Goal: Information Seeking & Learning: Learn about a topic

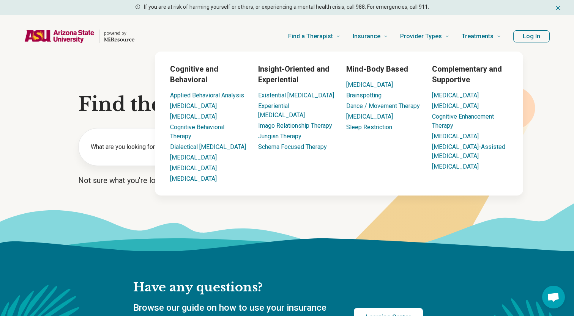
click at [530, 33] on button "Log In" at bounding box center [531, 36] width 36 height 12
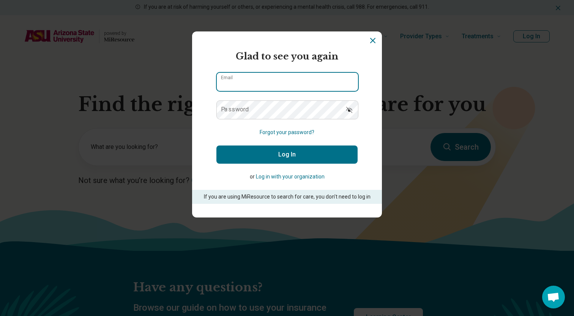
click at [271, 85] on input "Email" at bounding box center [287, 82] width 141 height 18
type input "*"
type input "**********"
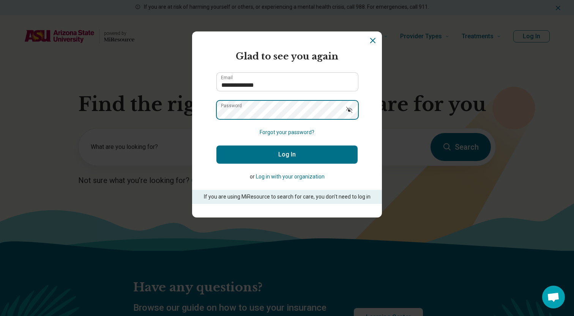
click at [216, 146] on button "Log In" at bounding box center [286, 155] width 141 height 18
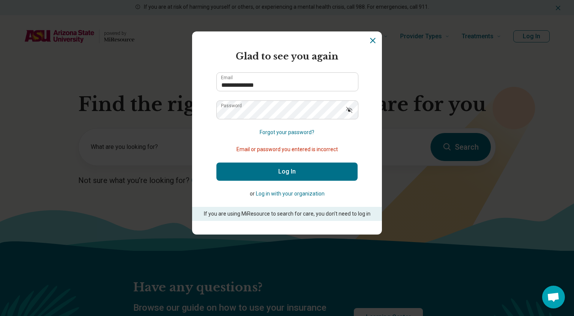
click at [274, 195] on button "Log in with your organization" at bounding box center [290, 194] width 69 height 8
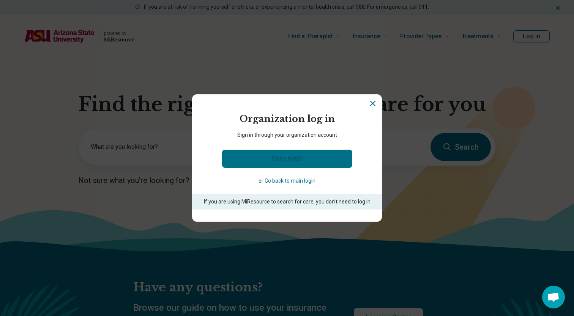
click at [266, 158] on link "Duke NetID" at bounding box center [287, 159] width 130 height 18
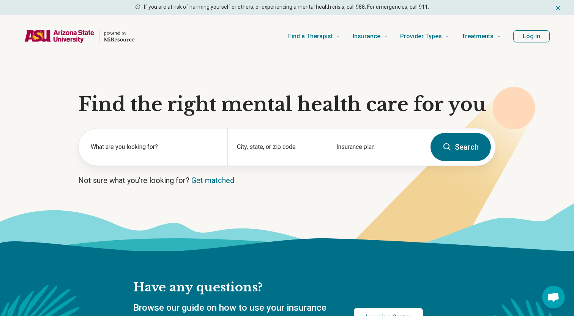
click at [529, 42] on button "Log In" at bounding box center [531, 36] width 36 height 12
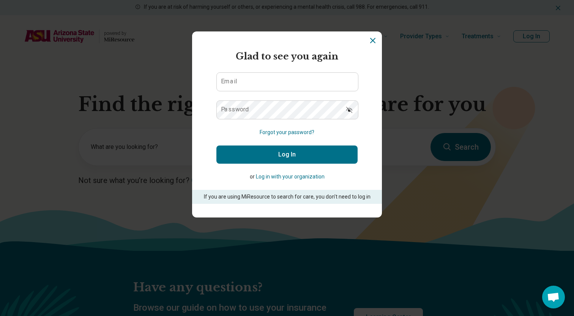
click at [300, 178] on button "Log in with your organization" at bounding box center [290, 177] width 69 height 8
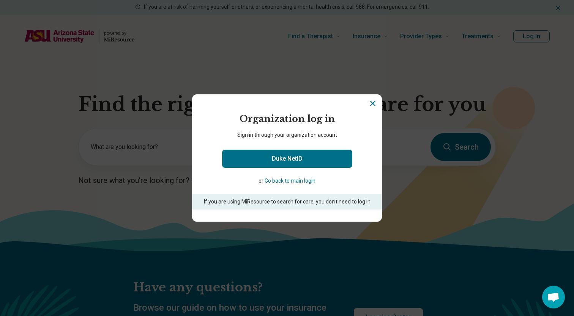
click at [296, 183] on button "Go back to main login" at bounding box center [289, 181] width 51 height 8
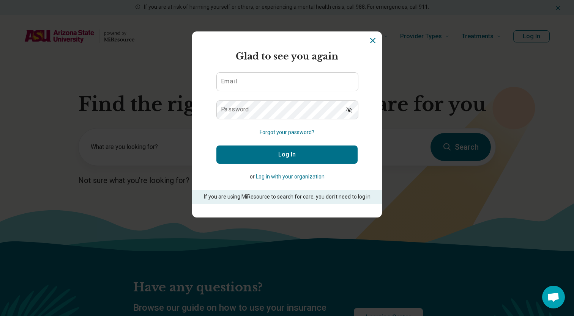
click at [373, 39] on icon "Dismiss" at bounding box center [372, 40] width 9 height 9
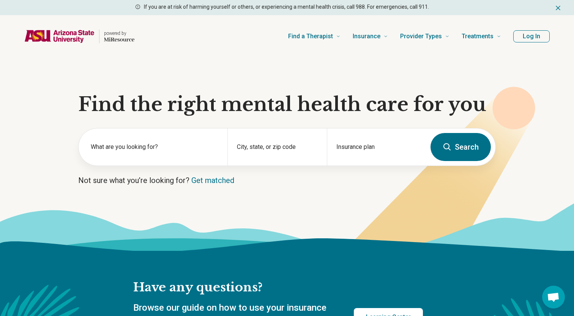
click at [27, 88] on section "Find the right mental health care for you What are you looking for? City, state…" at bounding box center [287, 154] width 574 height 193
click at [141, 146] on label "What are you looking for?" at bounding box center [154, 147] width 127 height 9
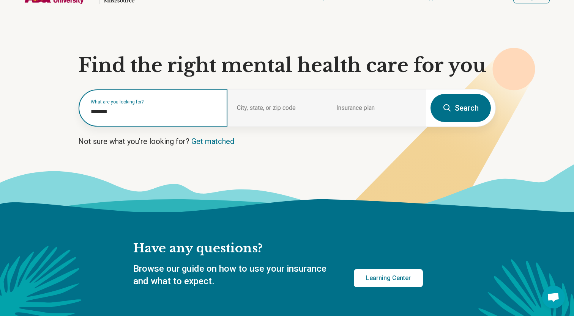
scroll to position [31, 0]
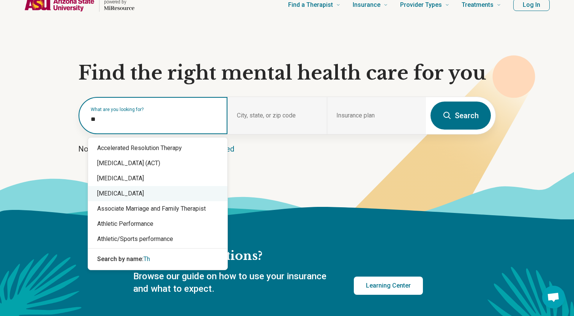
type input "*"
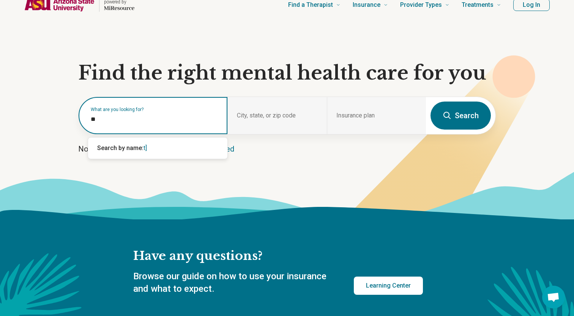
type input "*"
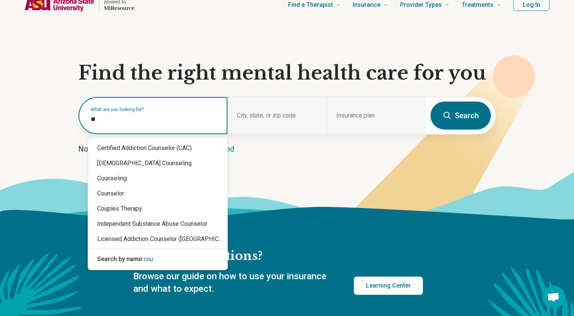
type input "*"
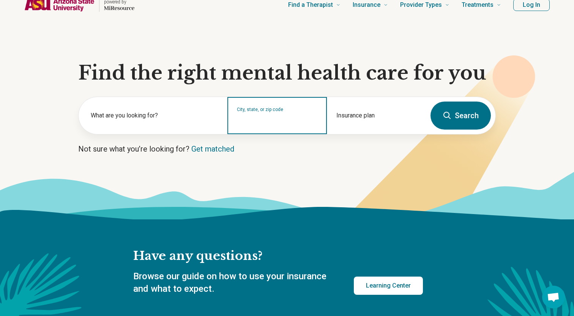
click at [250, 124] on input "City, state, or zip code" at bounding box center [277, 120] width 80 height 9
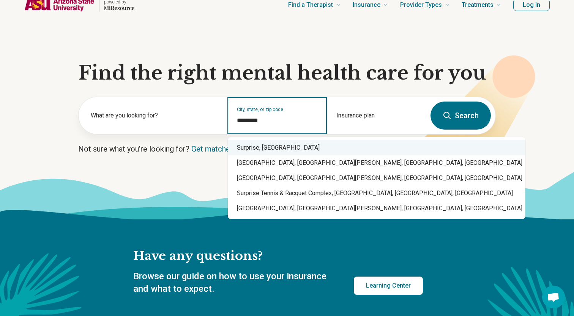
click at [267, 151] on div "Surprise, [GEOGRAPHIC_DATA]" at bounding box center [376, 147] width 297 height 15
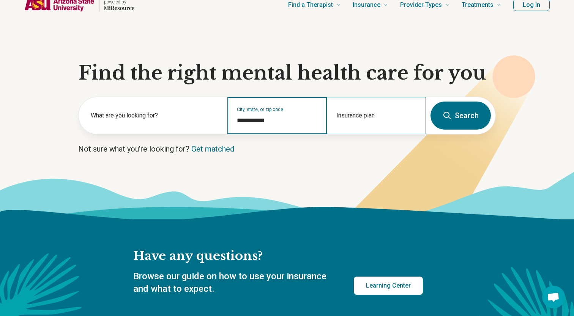
type input "**********"
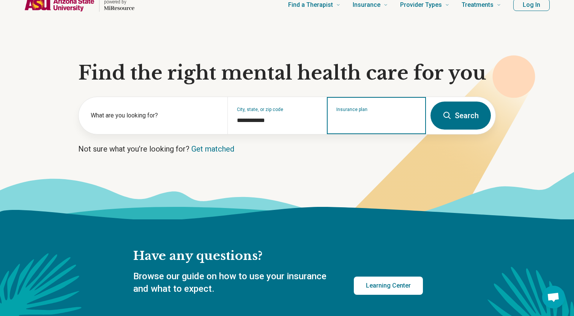
click at [398, 126] on div "Insurance plan" at bounding box center [376, 115] width 99 height 37
type input "****"
click at [430, 102] on button "Search" at bounding box center [460, 116] width 60 height 28
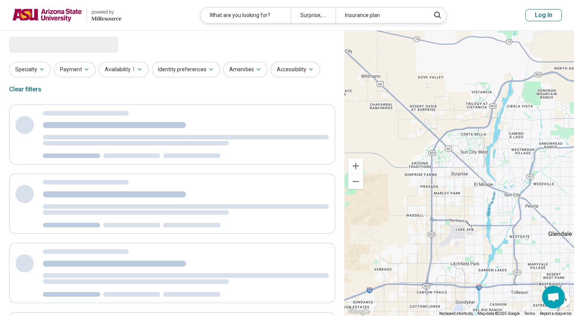
select select "***"
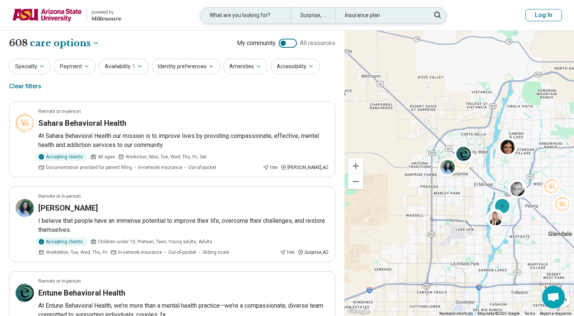
click at [393, 14] on div "Insurance plan" at bounding box center [380, 16] width 90 height 16
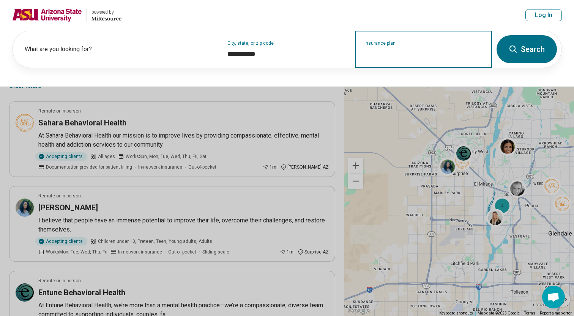
click at [386, 51] on input "Insurance plan" at bounding box center [423, 54] width 118 height 9
type input "*****"
click button "Search" at bounding box center [526, 49] width 60 height 28
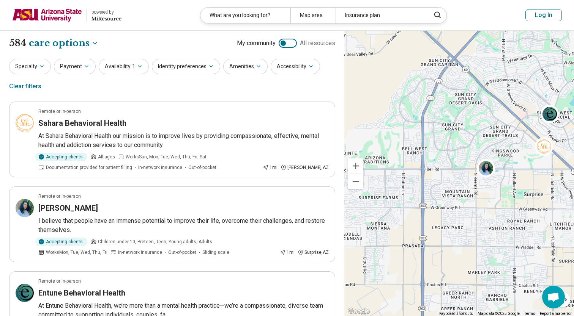
drag, startPoint x: 381, startPoint y: 163, endPoint x: 435, endPoint y: 130, distance: 63.2
click at [435, 131] on div "3" at bounding box center [458, 174] width 229 height 286
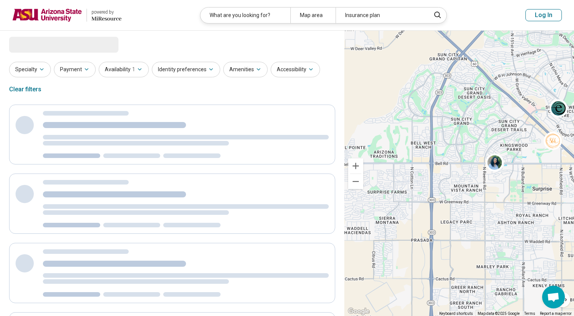
select select "***"
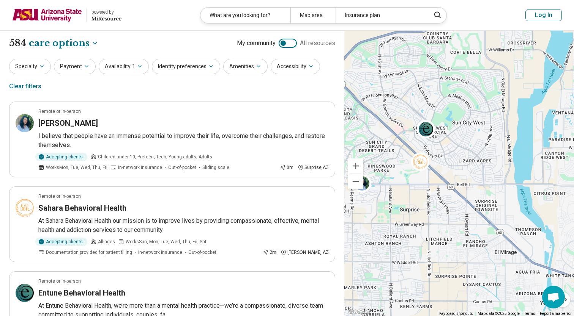
drag, startPoint x: 479, startPoint y: 137, endPoint x: 346, endPoint y: 157, distance: 135.5
click at [346, 157] on div "3" at bounding box center [458, 174] width 229 height 286
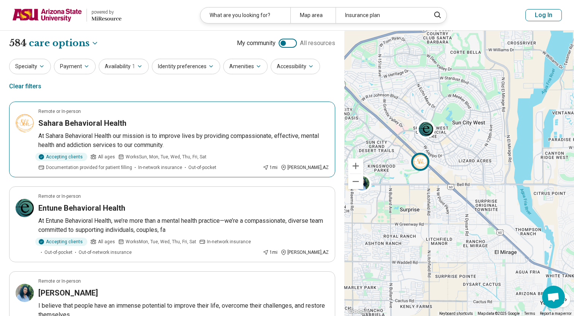
scroll to position [309, 0]
